Goal: Task Accomplishment & Management: Use online tool/utility

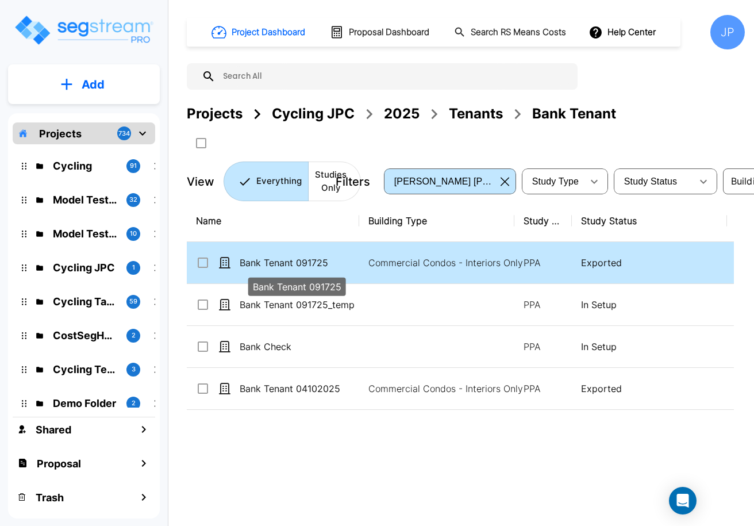
click at [327, 264] on p "Bank Tenant 091725" at bounding box center [297, 263] width 115 height 14
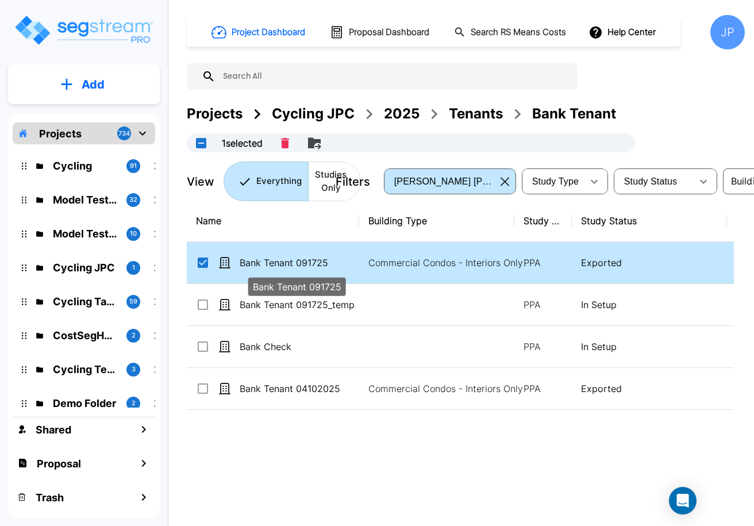
checkbox input "true"
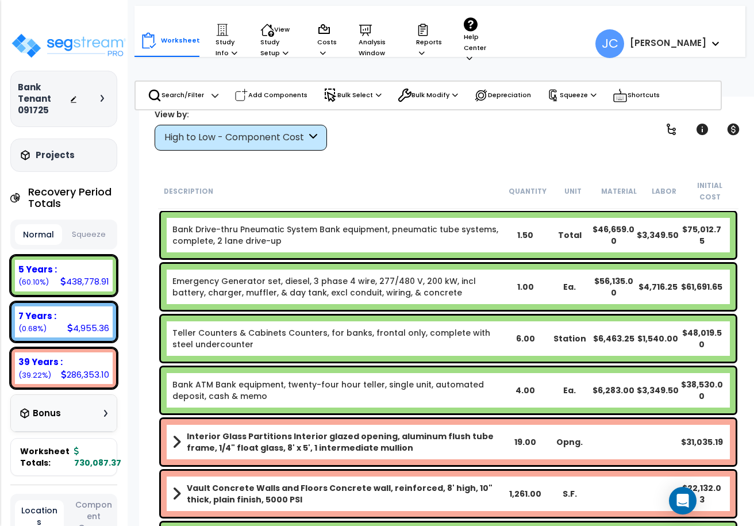
click at [257, 144] on div "High to Low - Component Cost" at bounding box center [241, 138] width 172 height 26
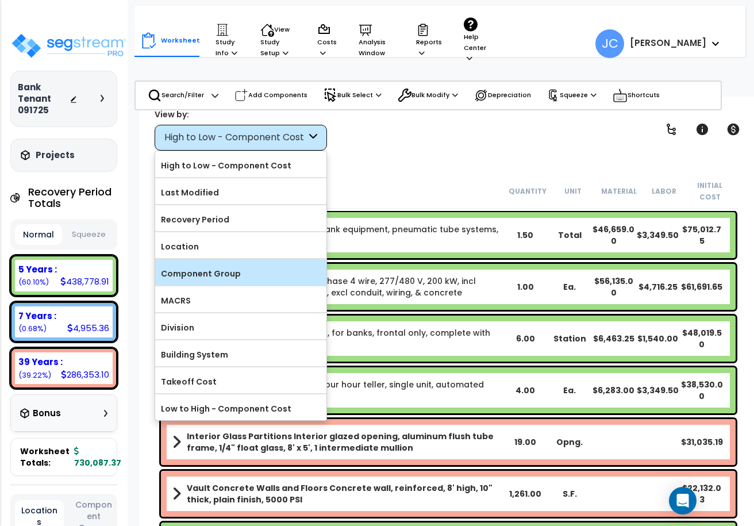
click at [224, 262] on div "Component Group" at bounding box center [240, 272] width 171 height 26
click at [256, 265] on label "Component Group" at bounding box center [240, 273] width 171 height 17
click at [0, 0] on input "Component Group" at bounding box center [0, 0] width 0 height 0
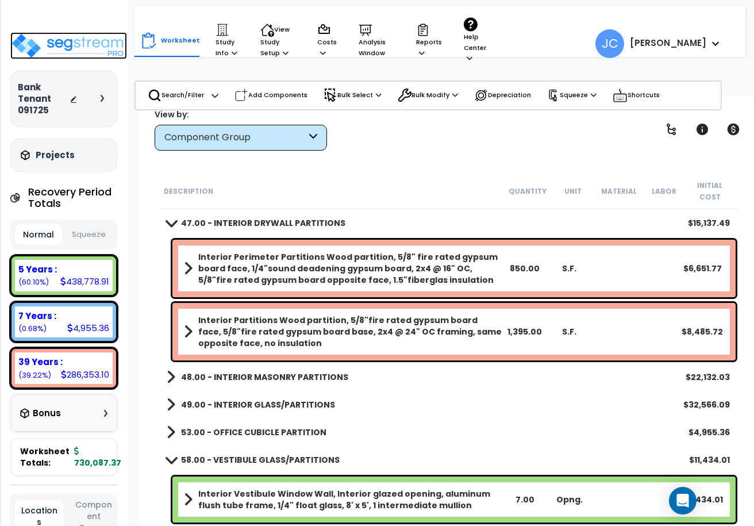
click at [68, 50] on img at bounding box center [68, 45] width 117 height 27
